Goal: Task Accomplishment & Management: Complete application form

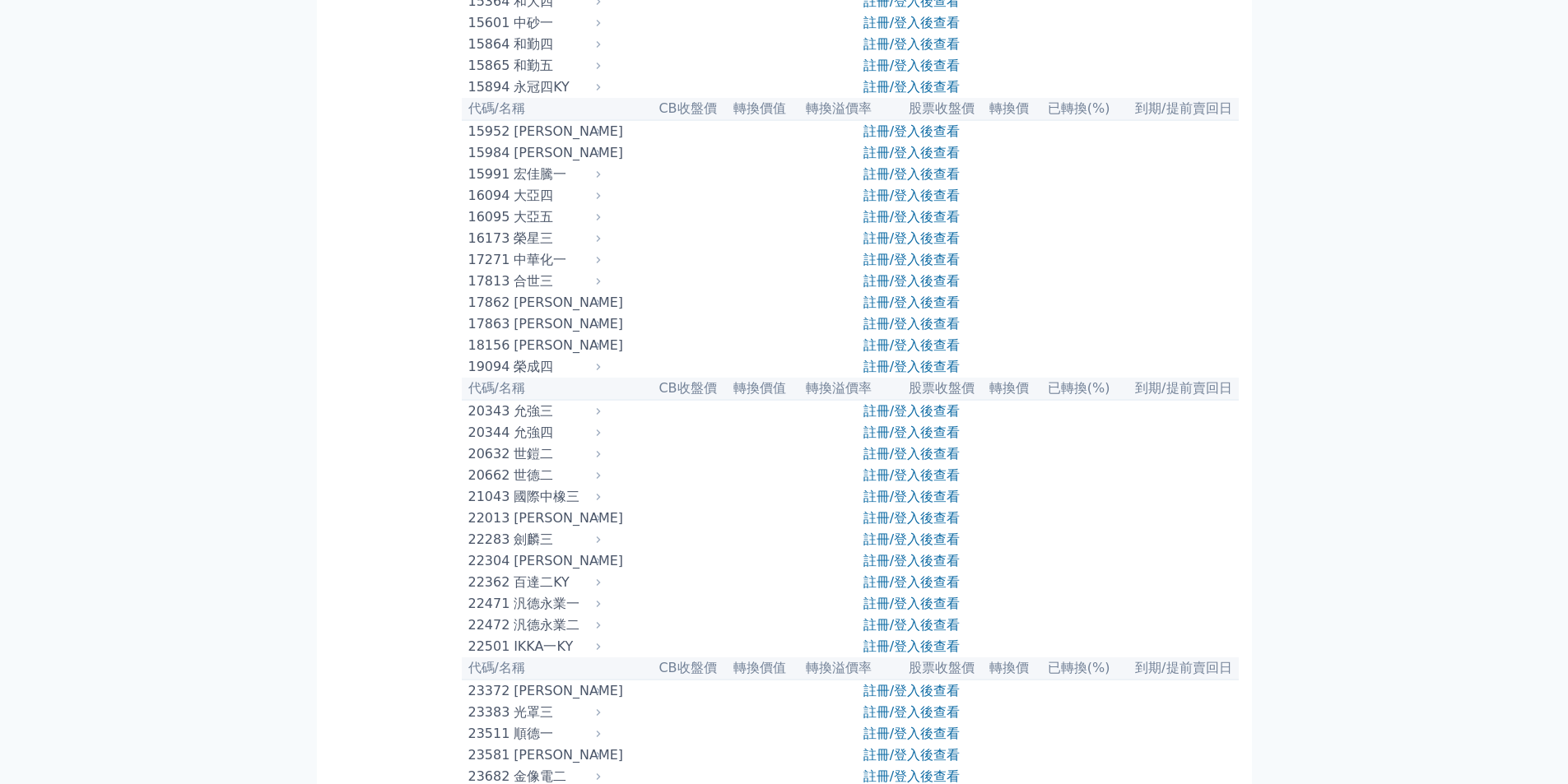
scroll to position [329, 0]
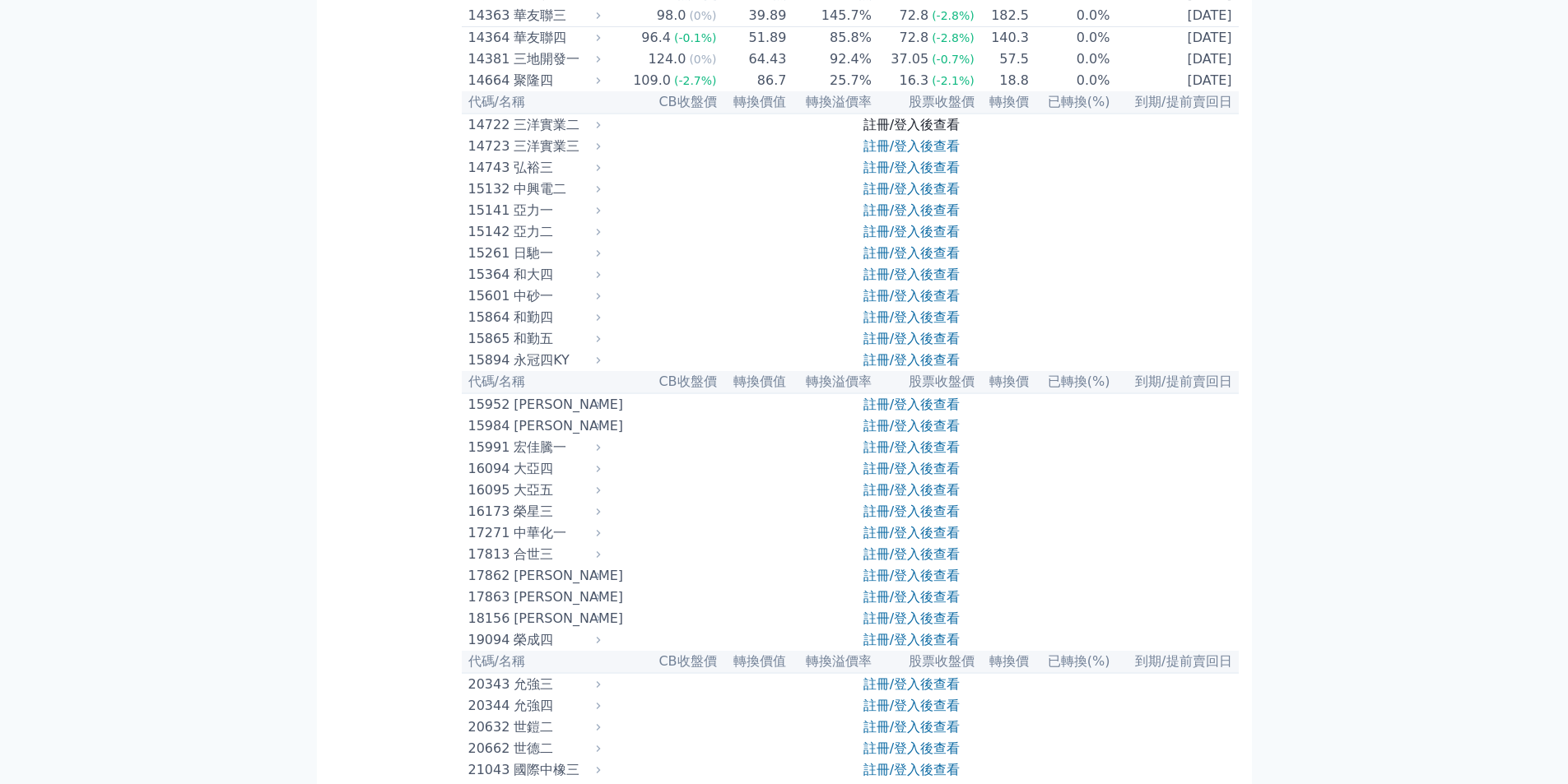
click at [909, 133] on link "註冊/登入後查看" at bounding box center [911, 125] width 96 height 16
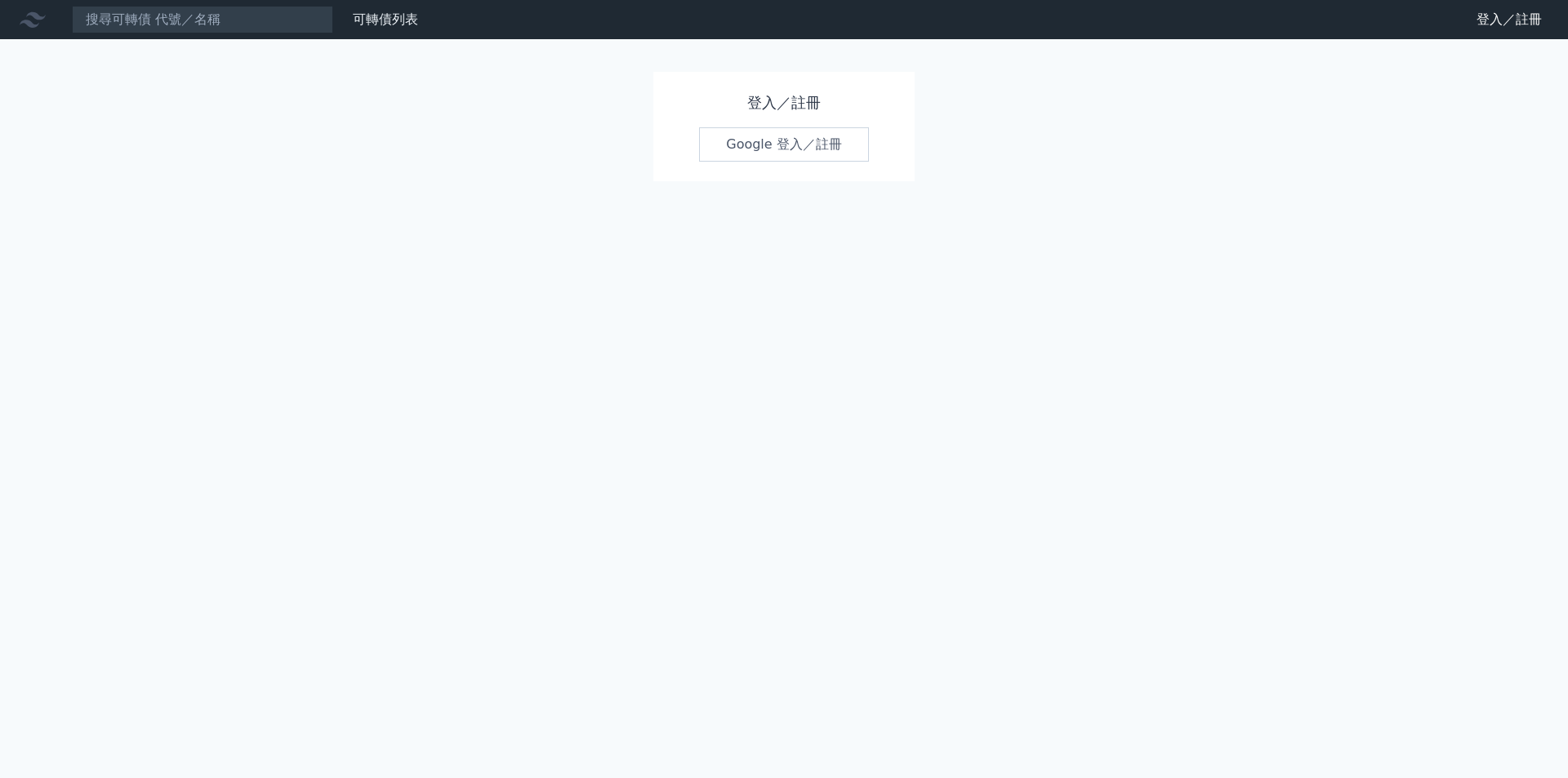
click at [834, 145] on link "Google 登入／註冊" at bounding box center [784, 144] width 170 height 34
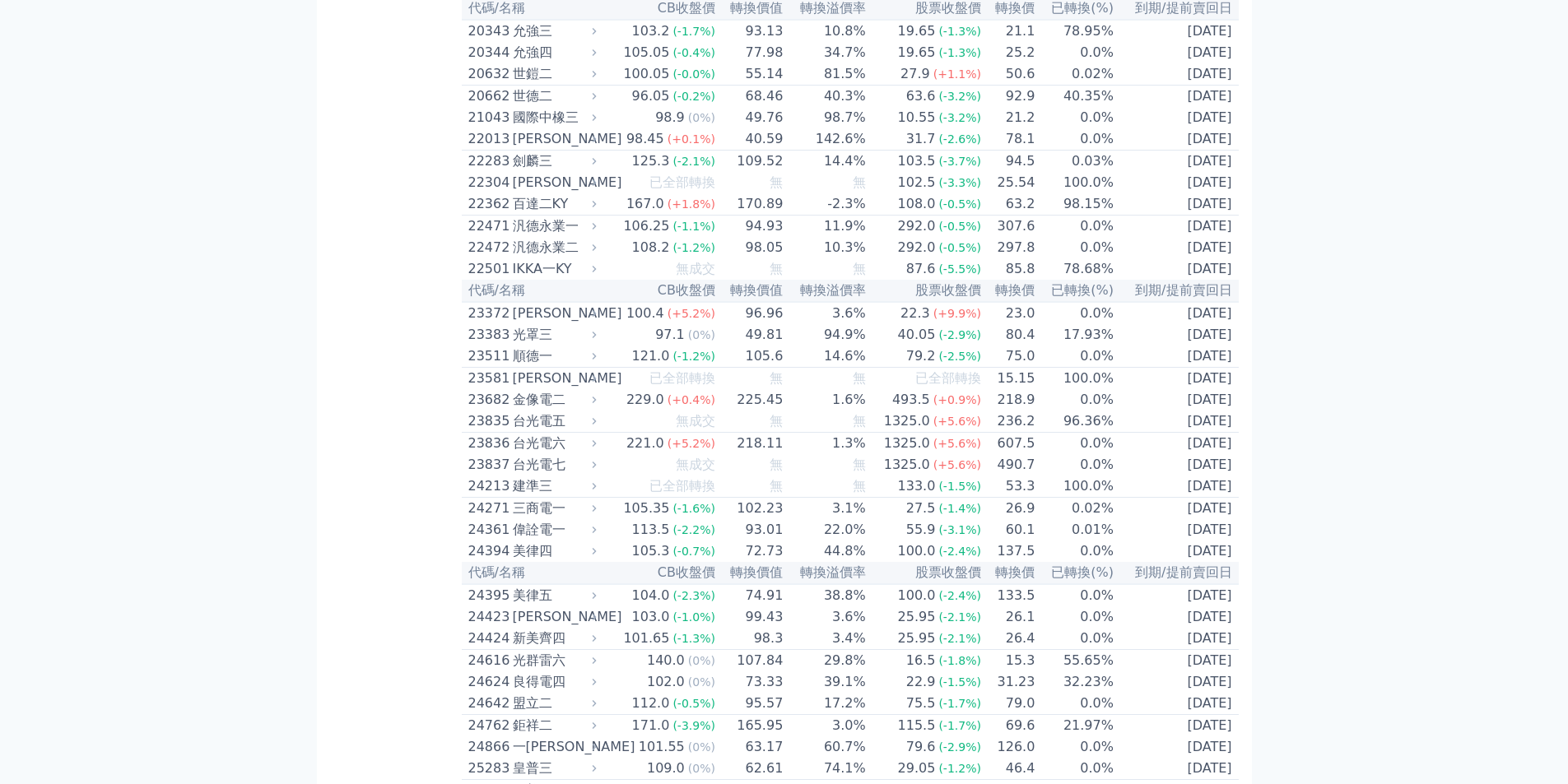
scroll to position [1235, 0]
